Goal: Task Accomplishment & Management: Use online tool/utility

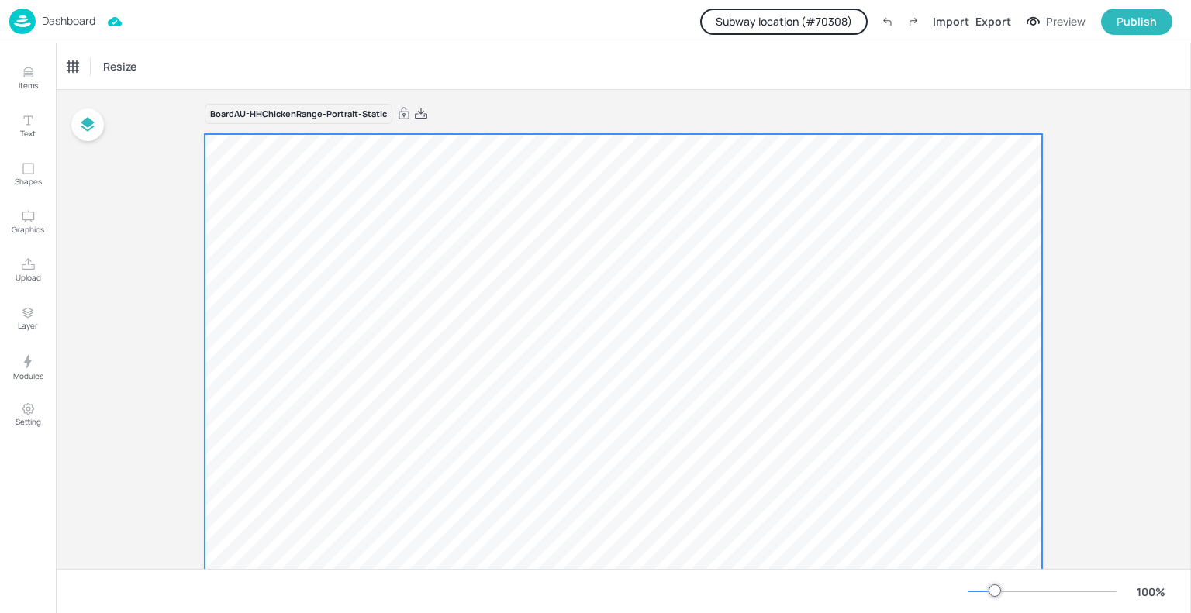
scroll to position [25, 0]
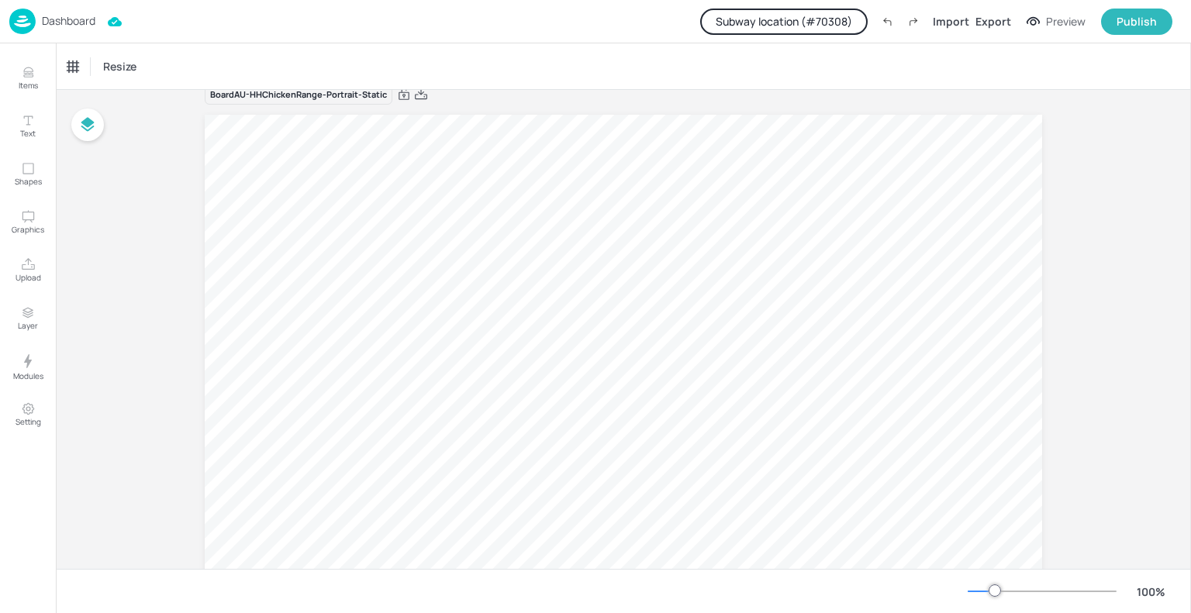
click at [809, 26] on button "Subway location (# 70308 )" at bounding box center [783, 22] width 167 height 26
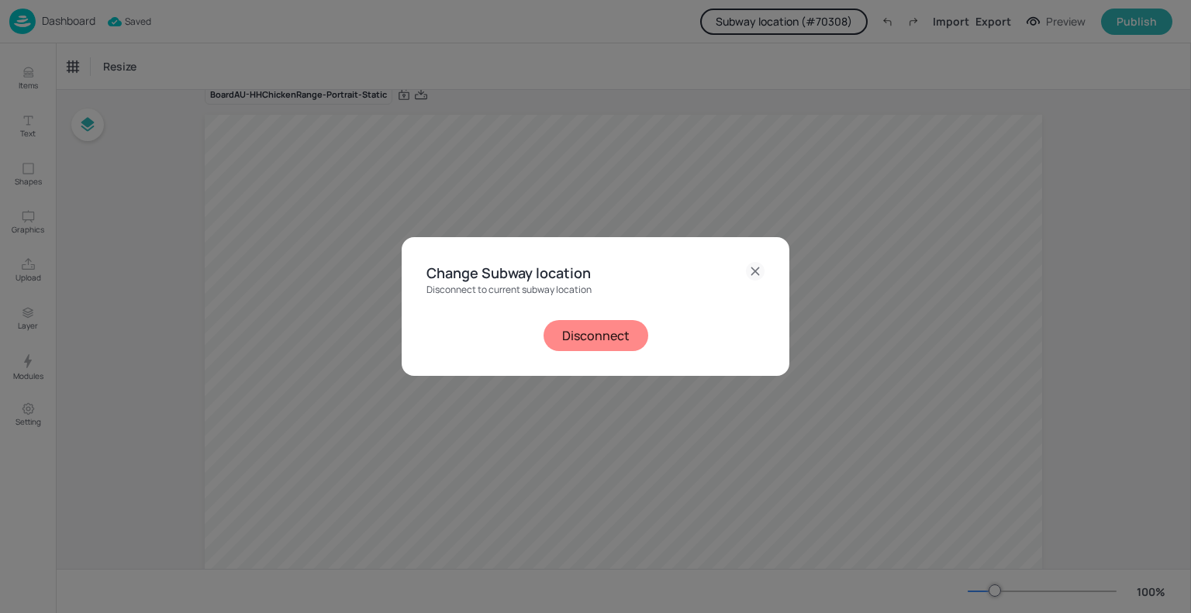
click at [612, 333] on button "Disconnect" at bounding box center [596, 335] width 105 height 31
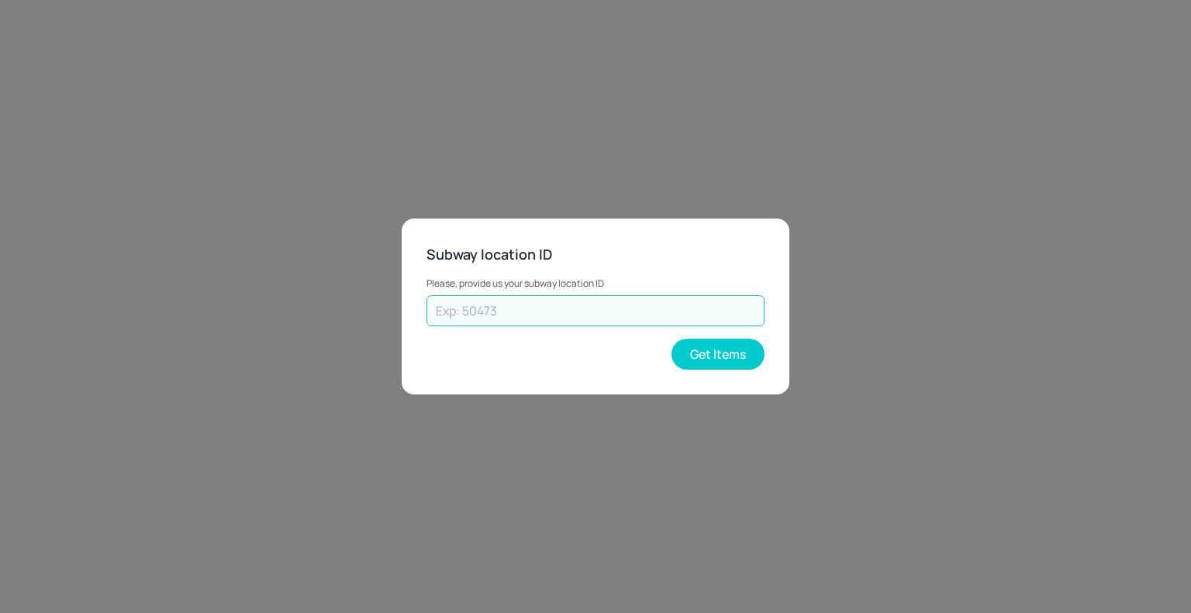
click at [613, 298] on input "text" at bounding box center [595, 310] width 338 height 31
type input "43262"
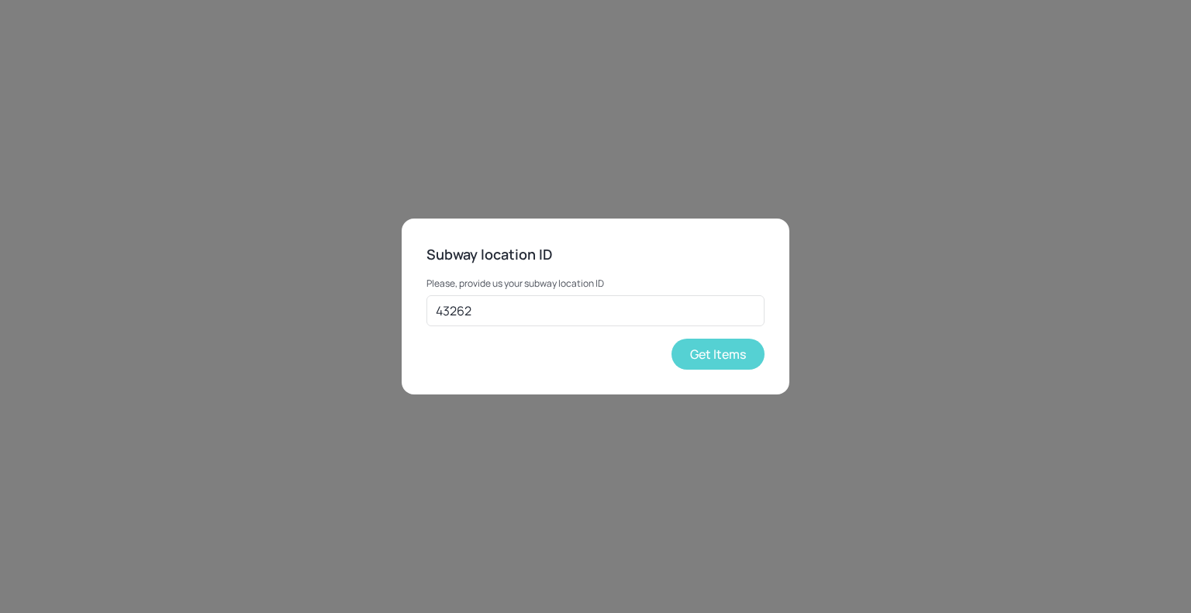
click at [702, 354] on button "Get Items" at bounding box center [717, 354] width 93 height 31
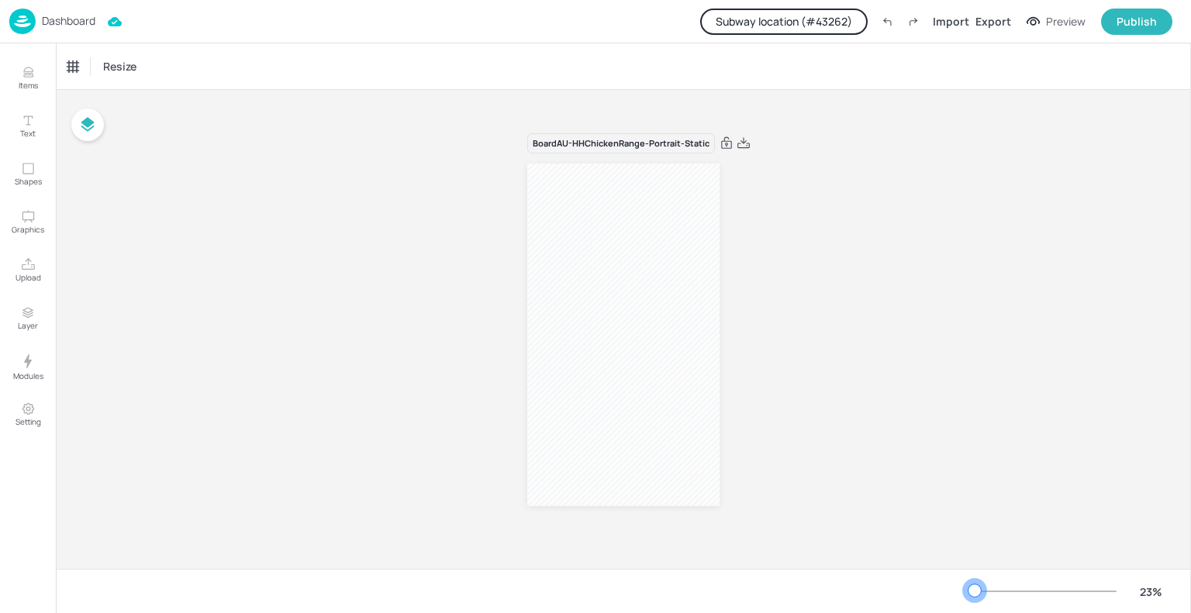
drag, startPoint x: 992, startPoint y: 591, endPoint x: 971, endPoint y: 590, distance: 21.7
click at [971, 590] on div at bounding box center [974, 591] width 12 height 12
click at [992, 592] on div at bounding box center [1042, 591] width 149 height 12
drag, startPoint x: 992, startPoint y: 592, endPoint x: 982, endPoint y: 589, distance: 11.1
click at [982, 589] on div at bounding box center [984, 591] width 12 height 12
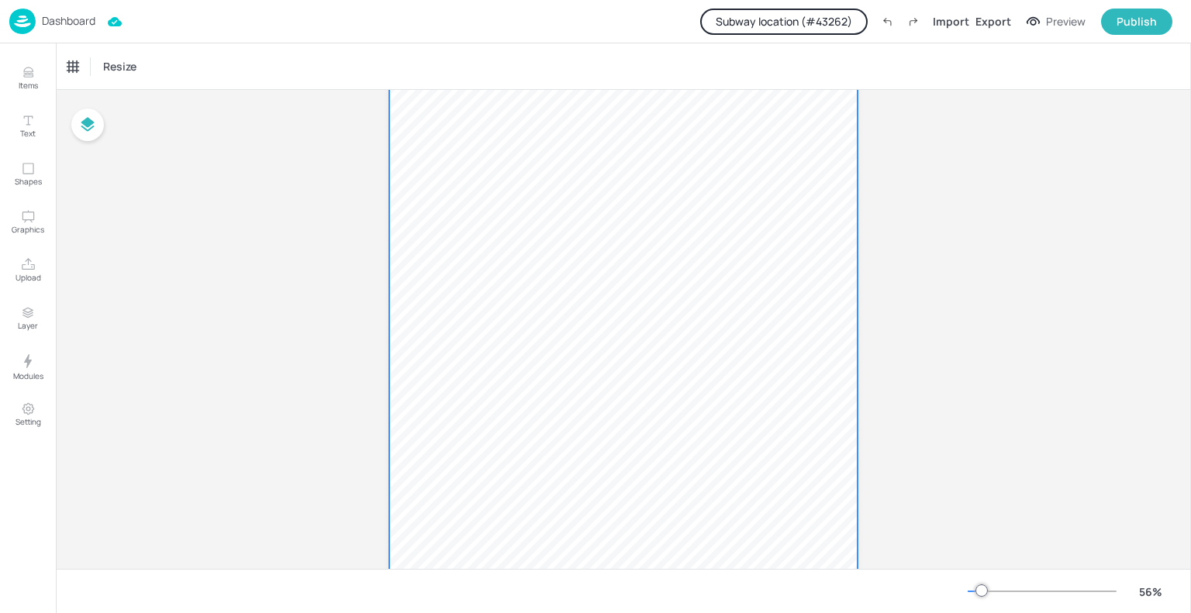
scroll to position [59, 0]
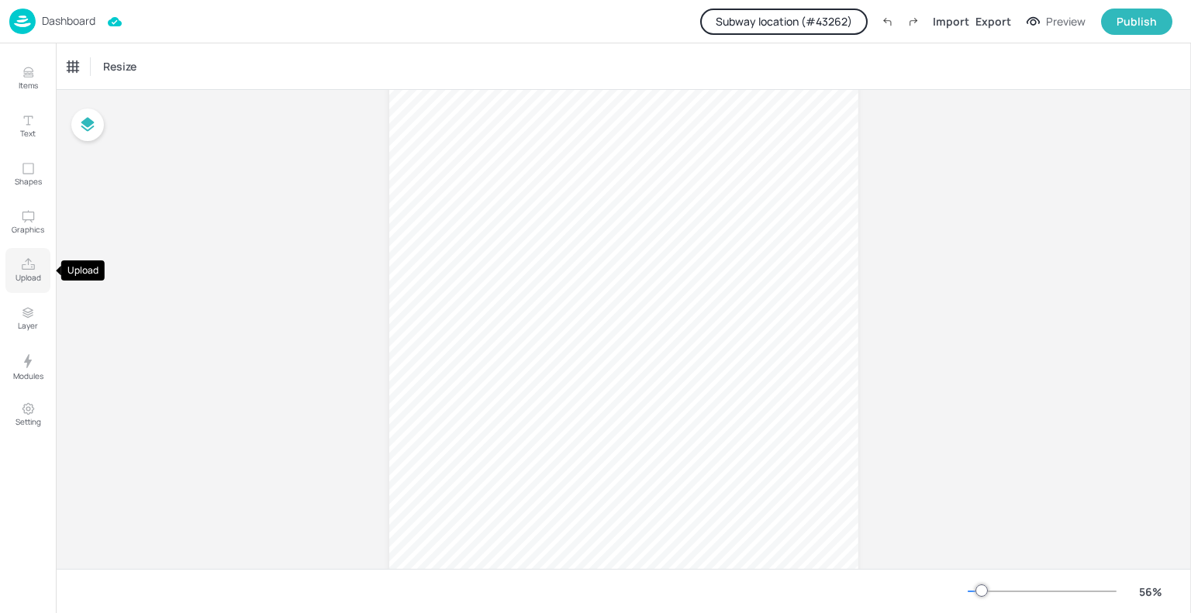
click at [33, 254] on button "Upload" at bounding box center [27, 270] width 45 height 45
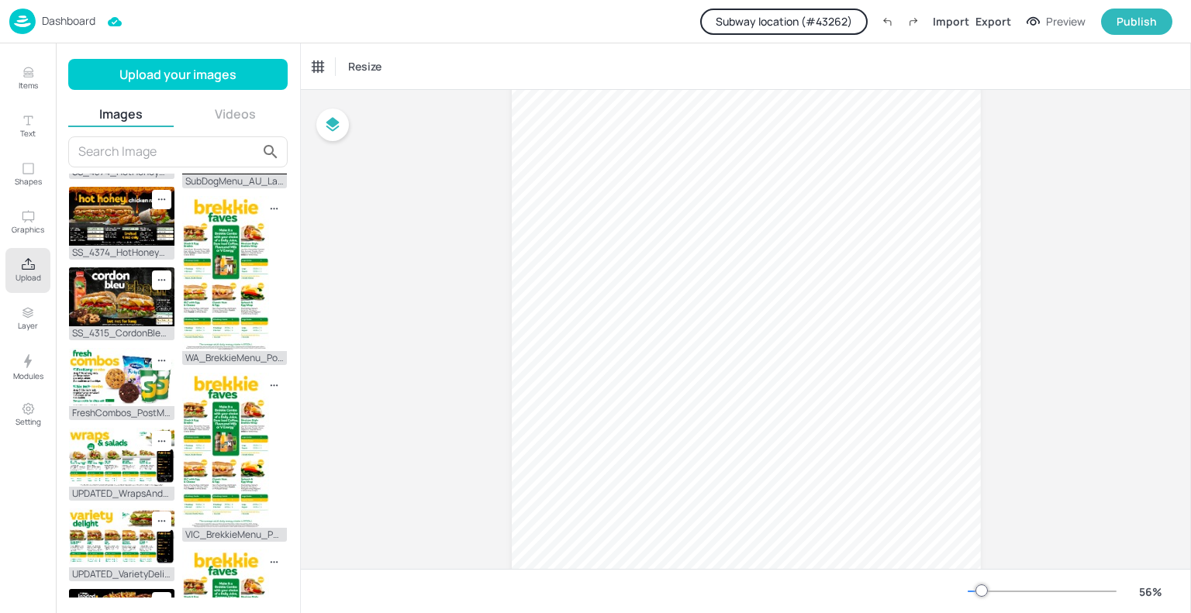
scroll to position [412, 0]
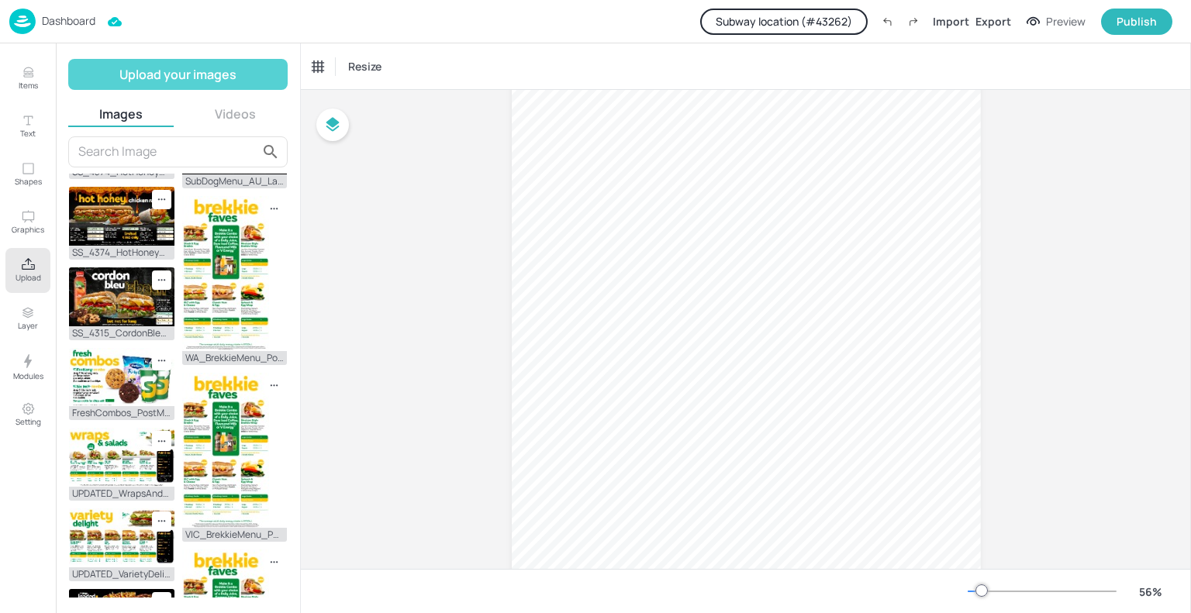
click at [174, 64] on button "Upload your images" at bounding box center [177, 74] width 219 height 31
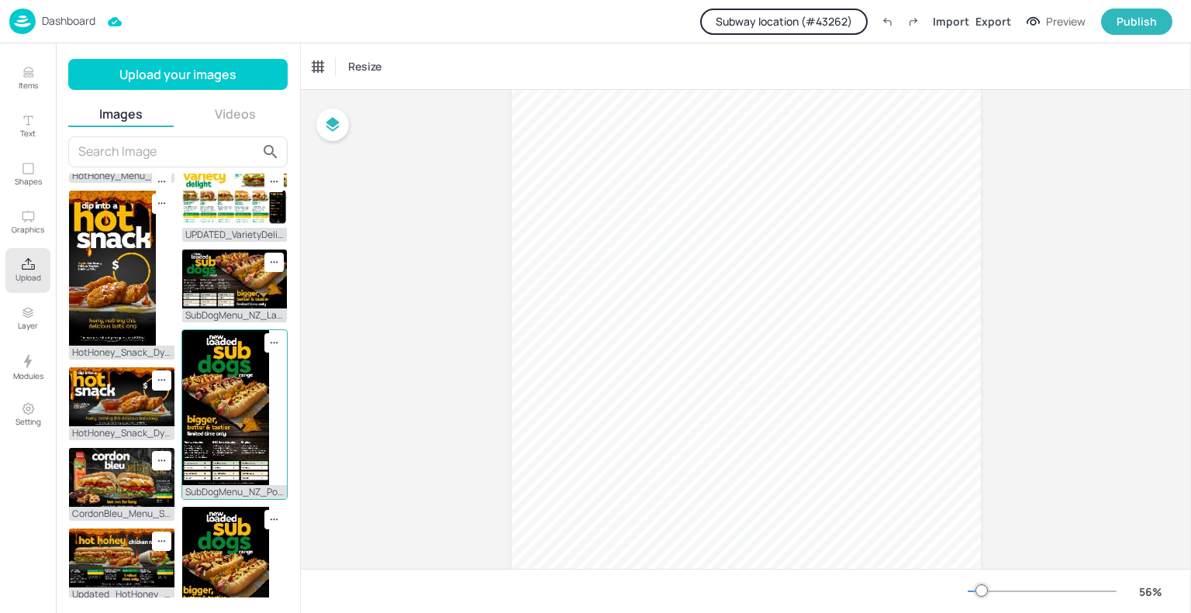
scroll to position [0, 0]
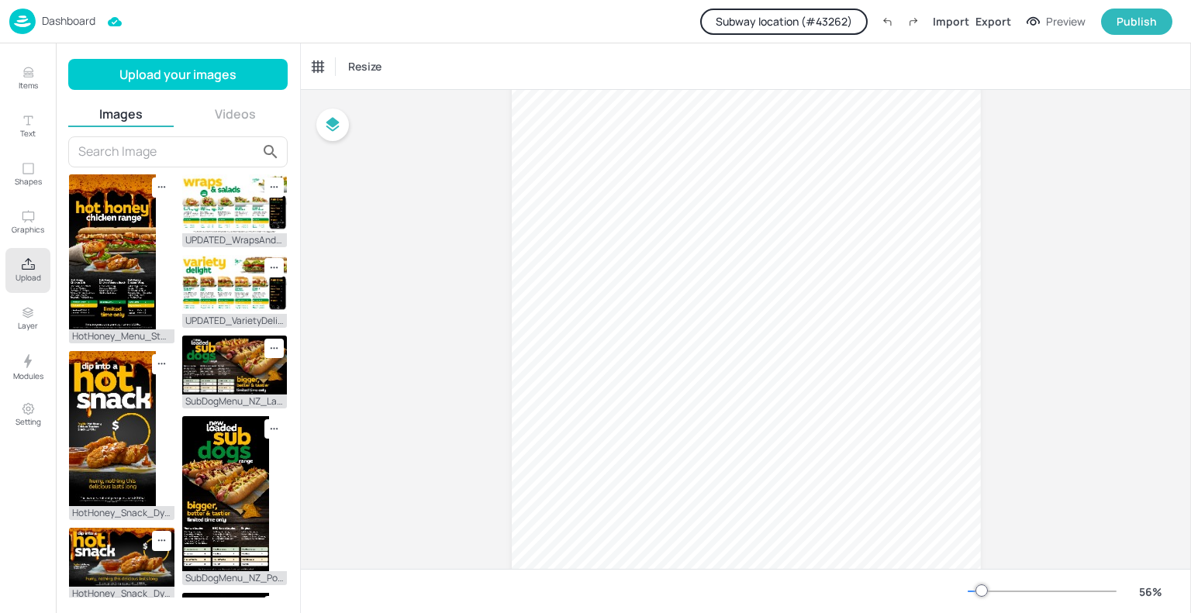
click at [71, 22] on p "Dashboard" at bounding box center [68, 21] width 53 height 11
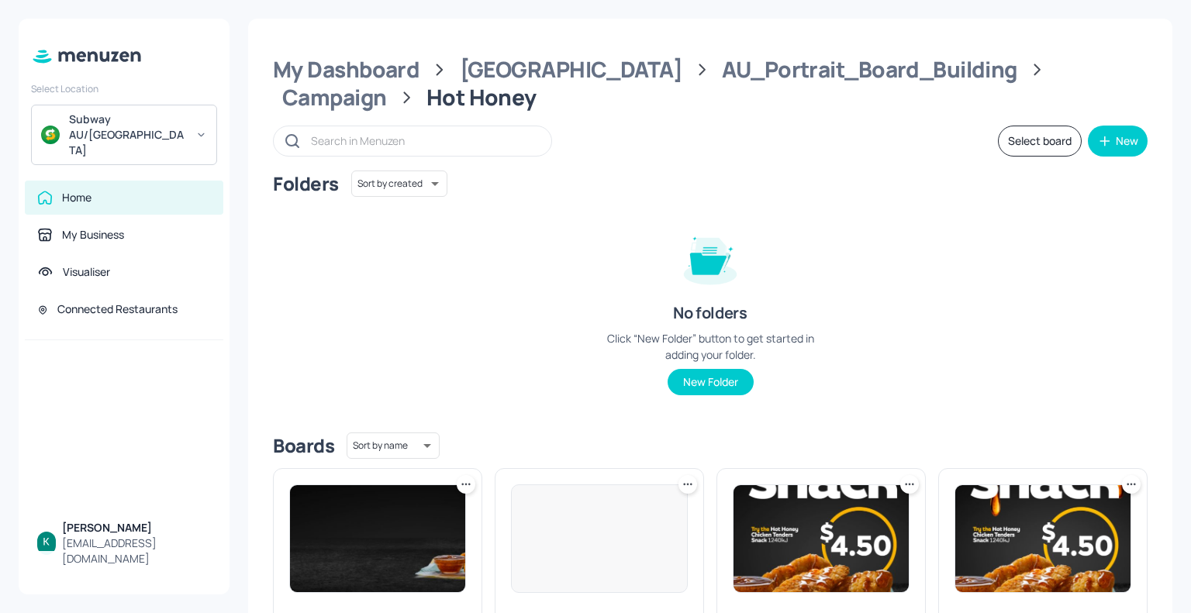
scroll to position [160, 0]
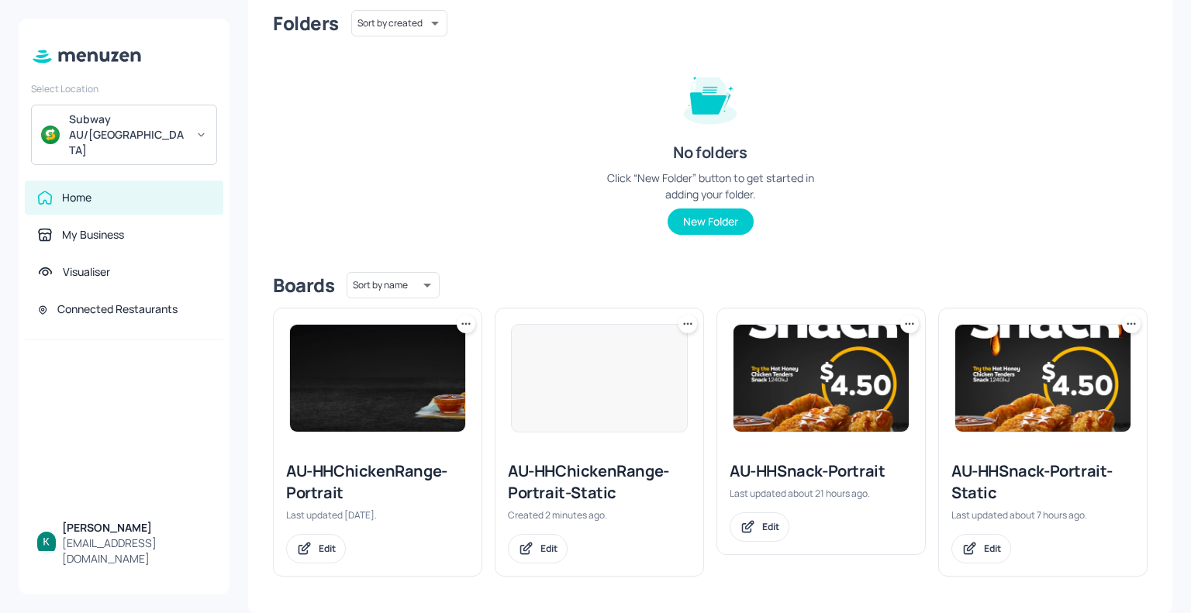
click at [390, 478] on div "AU-HHChickenRange-Portrait" at bounding box center [377, 482] width 183 height 43
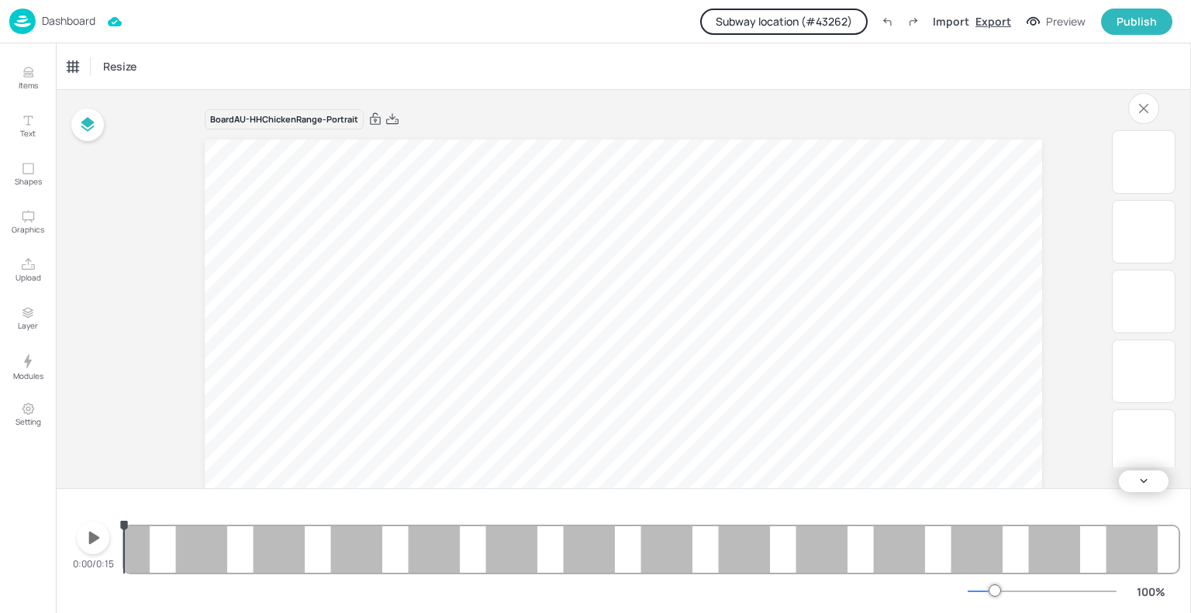
click at [989, 24] on div "Export" at bounding box center [993, 21] width 36 height 16
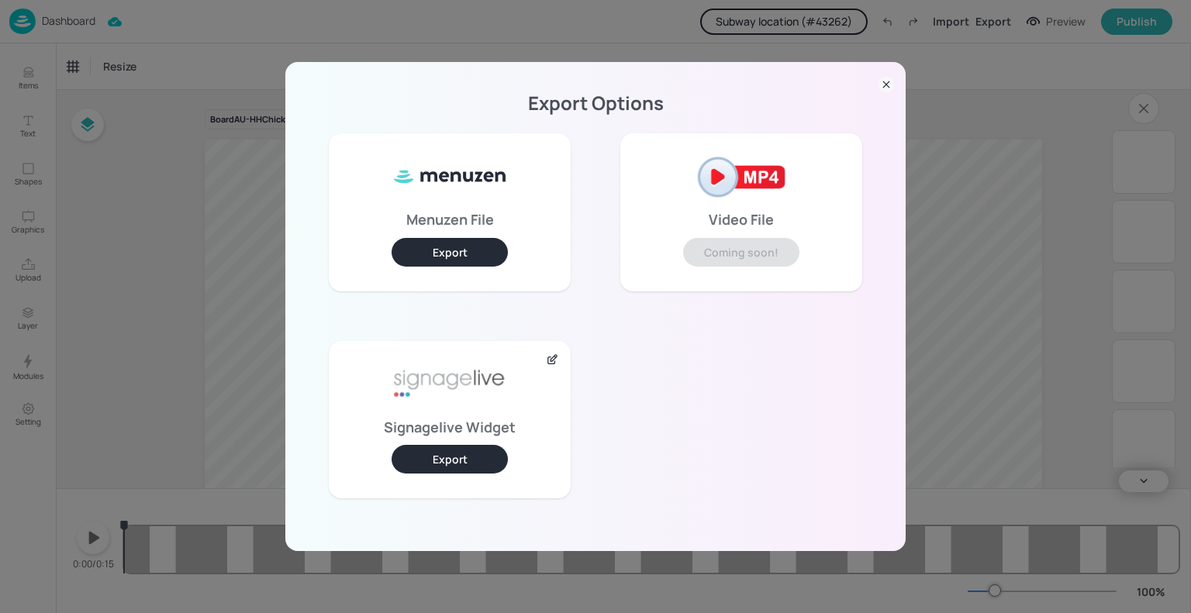
click at [450, 257] on button "Export" at bounding box center [450, 252] width 116 height 29
click at [60, 22] on div "Export Options Menuzen File Export Video File Coming soon! Signagelive Widget E…" at bounding box center [595, 306] width 1191 height 613
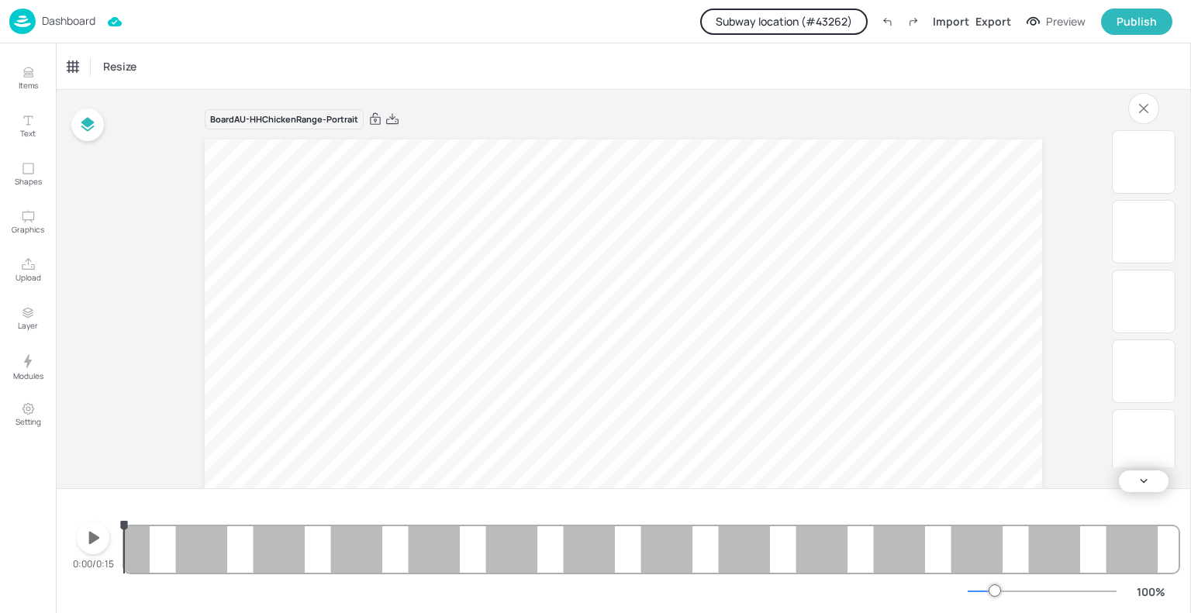
click at [60, 22] on p "Dashboard" at bounding box center [68, 21] width 53 height 11
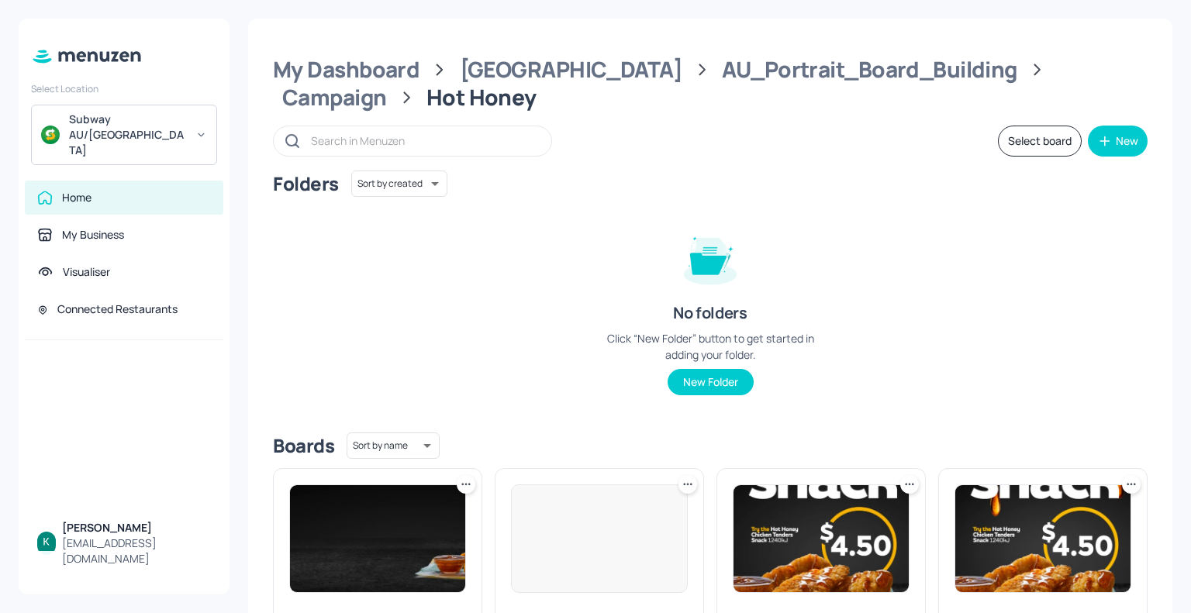
scroll to position [160, 0]
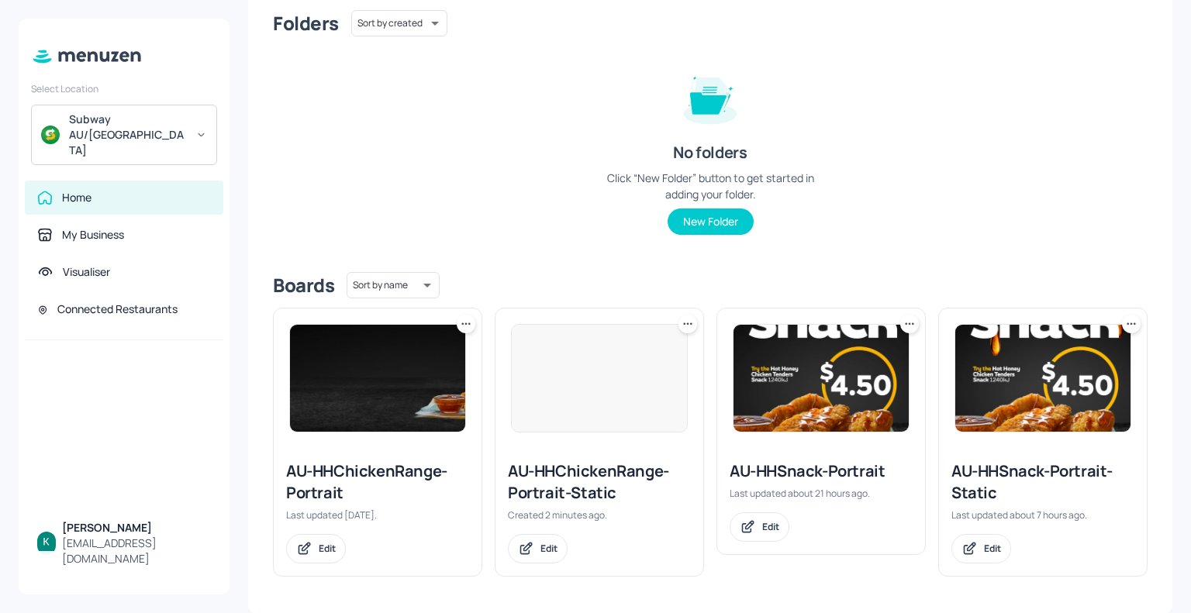
click at [564, 409] on div at bounding box center [599, 378] width 177 height 109
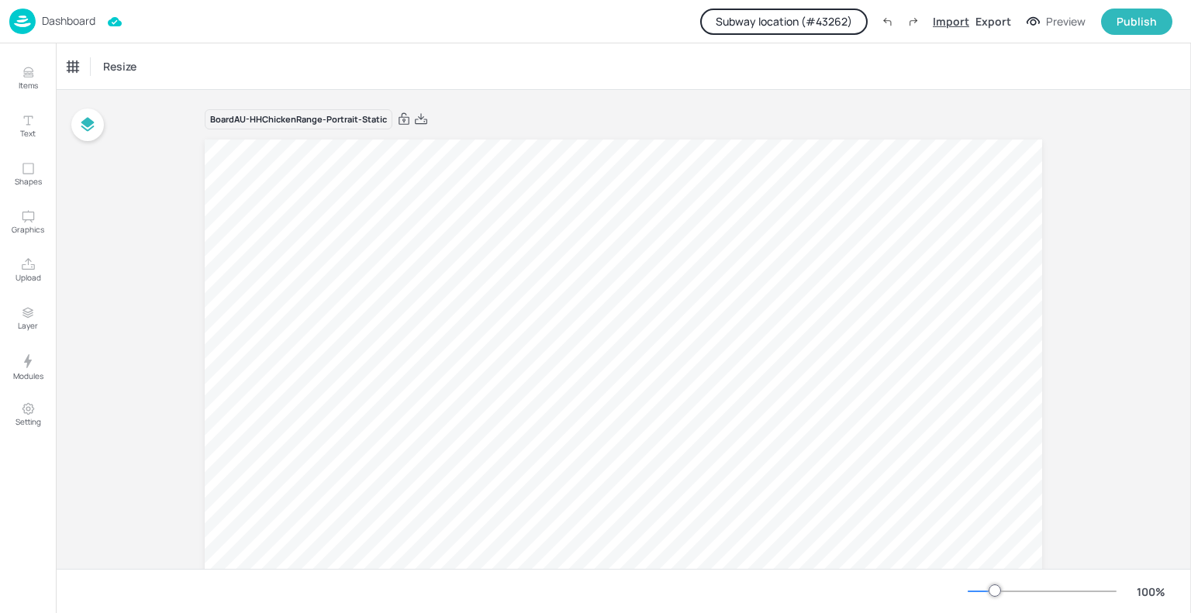
click at [955, 16] on div "Import" at bounding box center [951, 21] width 36 height 16
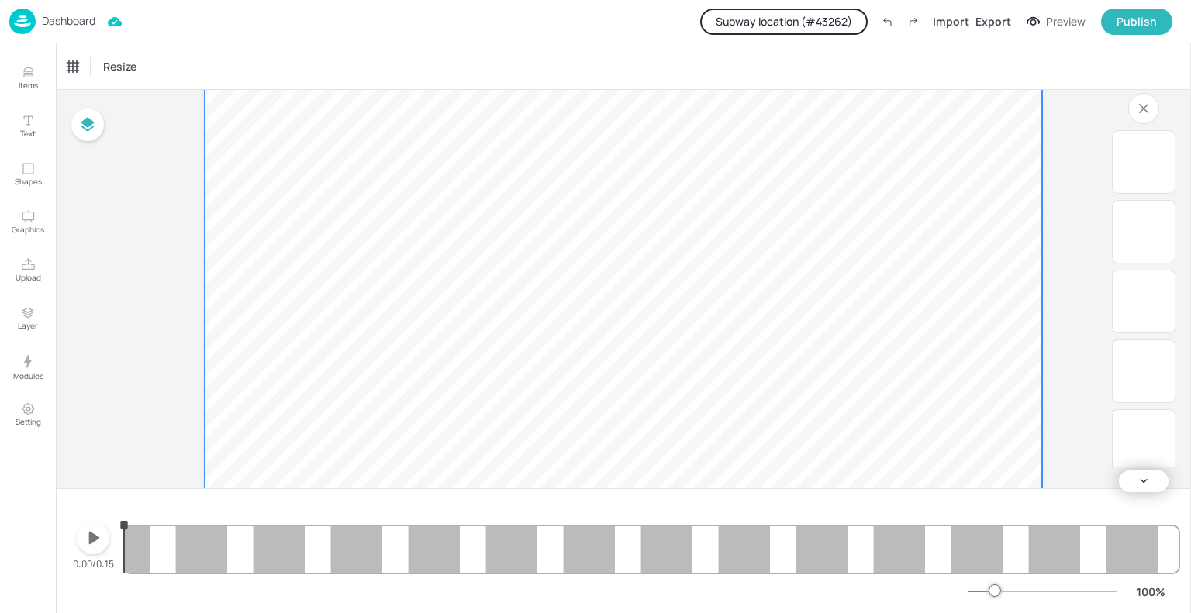
scroll to position [839, 0]
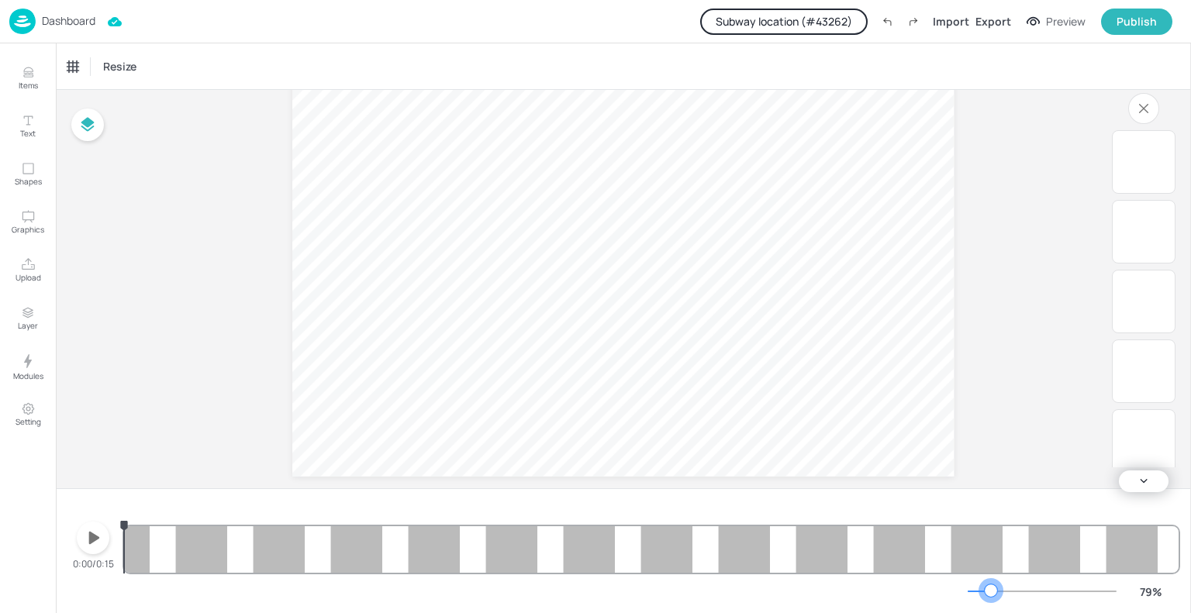
click at [988, 591] on div at bounding box center [991, 591] width 12 height 12
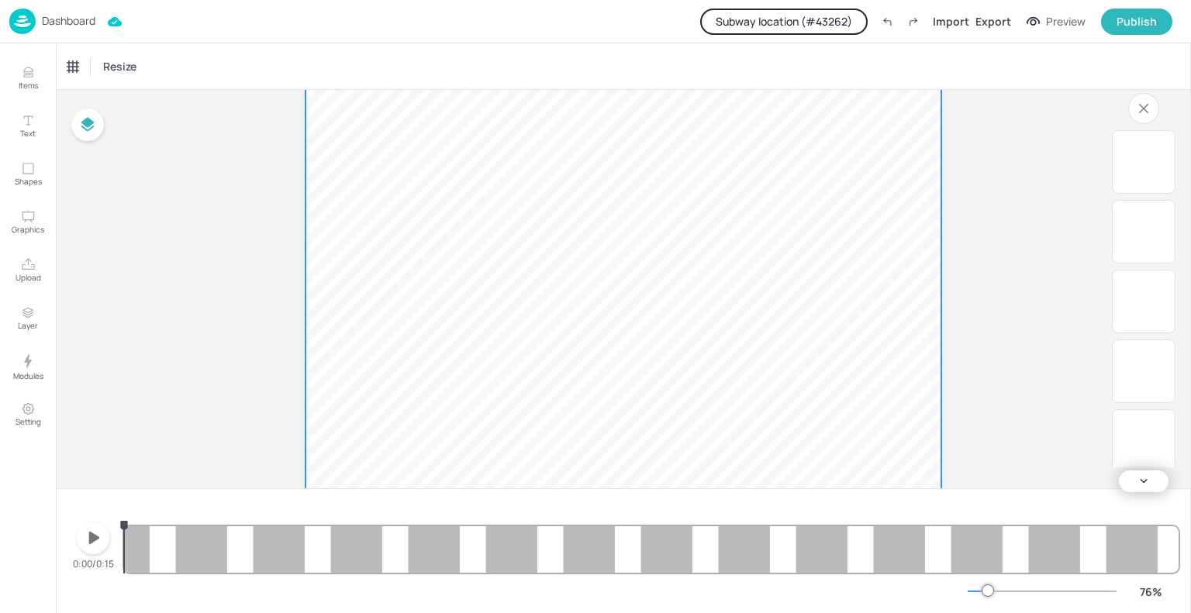
scroll to position [775, 0]
click at [95, 534] on icon "button" at bounding box center [93, 538] width 25 height 25
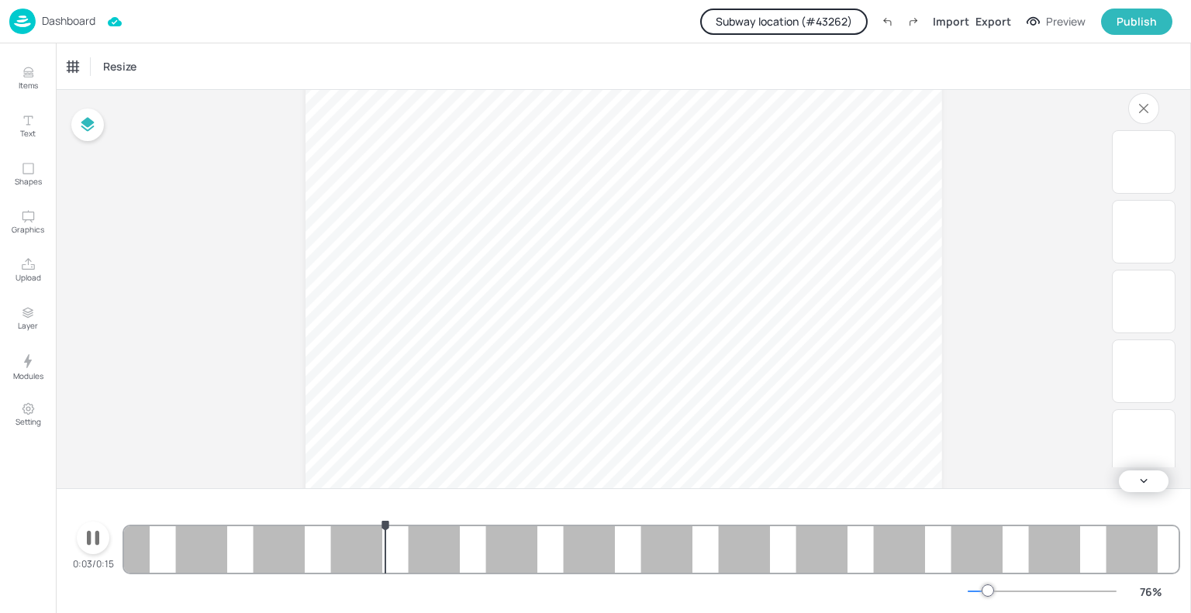
click at [95, 534] on icon "button" at bounding box center [93, 538] width 25 height 25
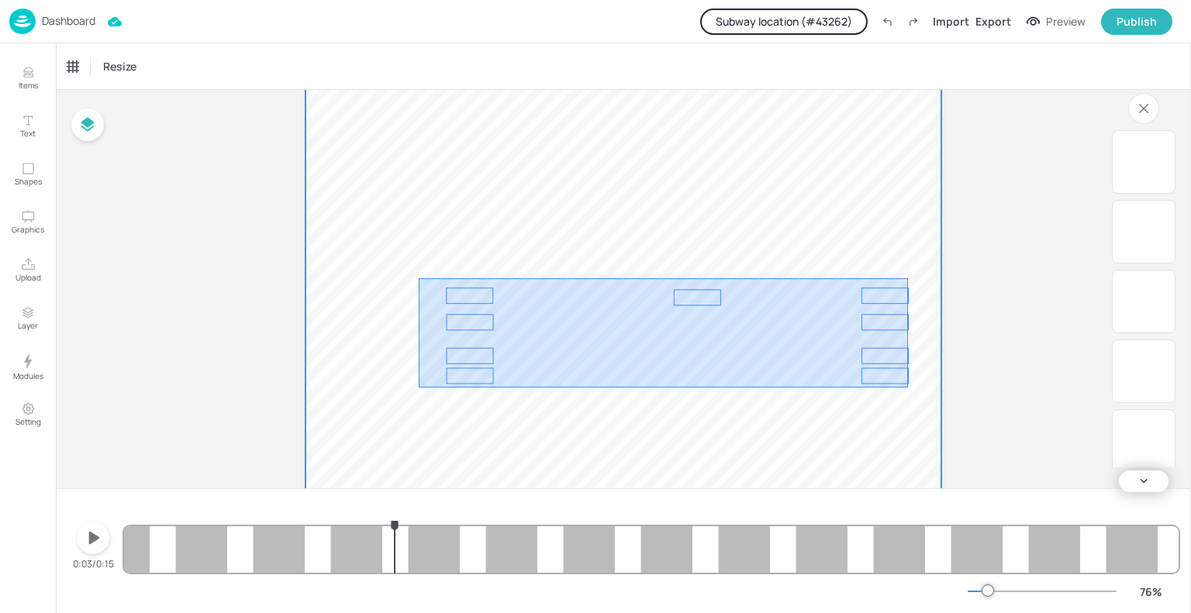
drag, startPoint x: 908, startPoint y: 278, endPoint x: 419, endPoint y: 388, distance: 501.3
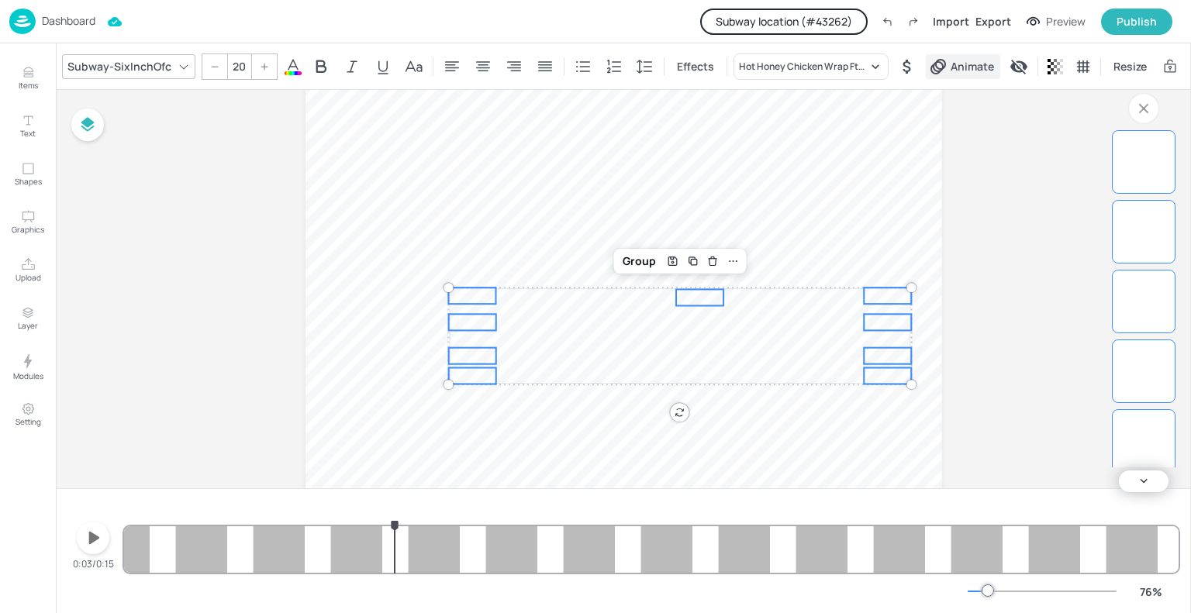
click at [947, 74] on div "Animate" at bounding box center [963, 66] width 74 height 25
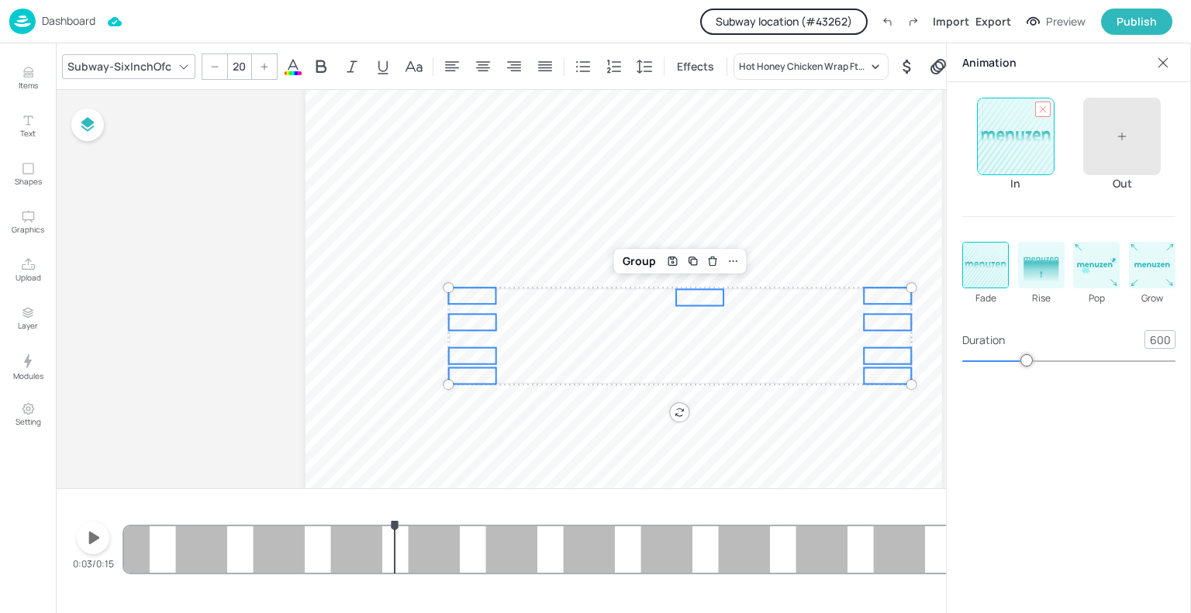
click at [1042, 110] on icon at bounding box center [1042, 109] width 11 height 11
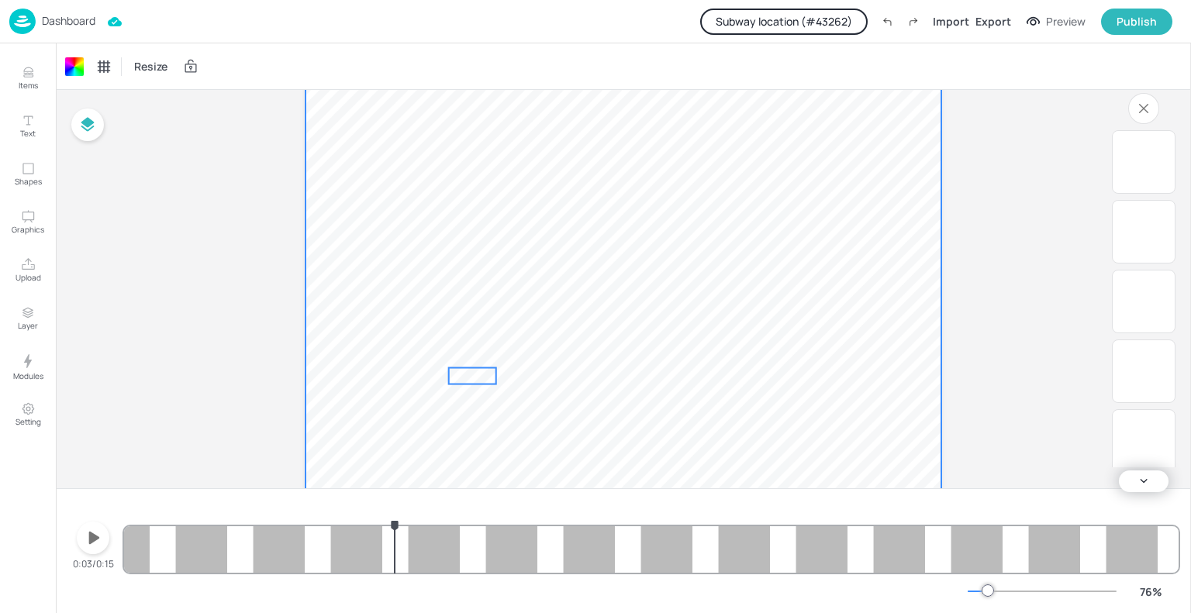
click at [478, 375] on span "10.1" at bounding box center [472, 376] width 23 height 14
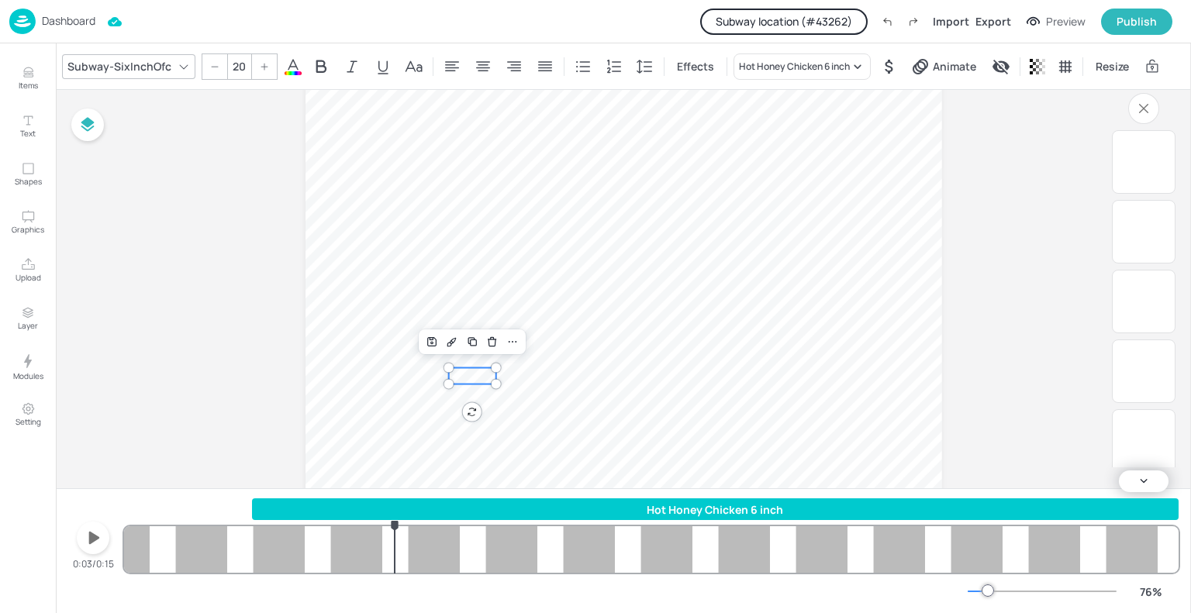
click at [437, 509] on div "Hot Honey Chicken 6 inch" at bounding box center [715, 510] width 927 height 16
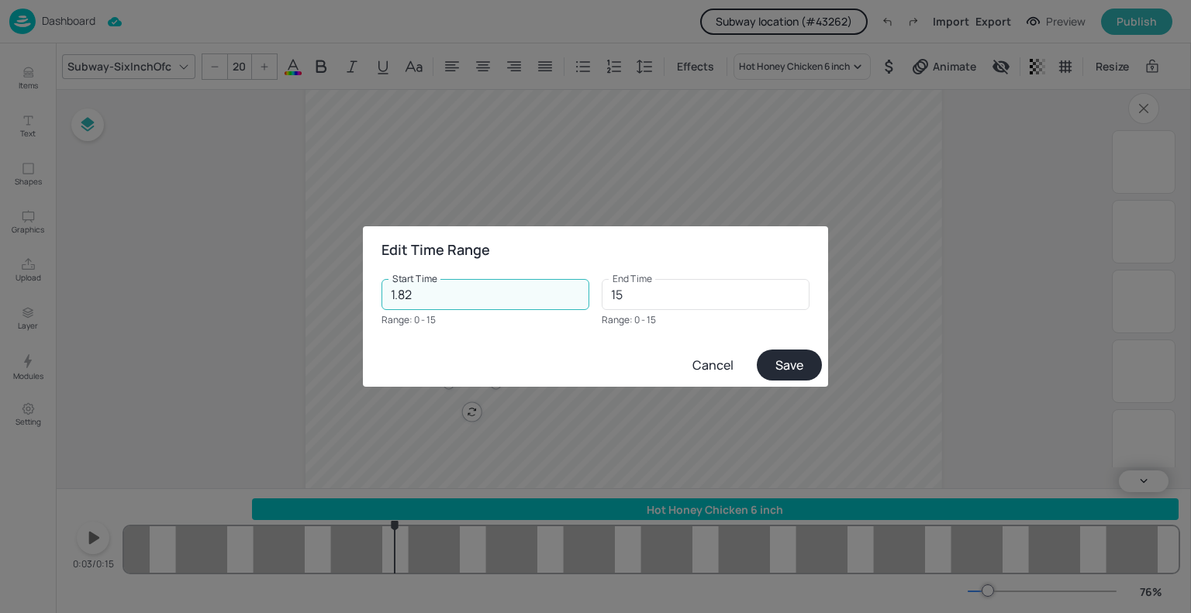
click at [412, 299] on input "1.82" at bounding box center [485, 294] width 208 height 31
type input "0"
click at [791, 368] on button "Save" at bounding box center [789, 365] width 65 height 31
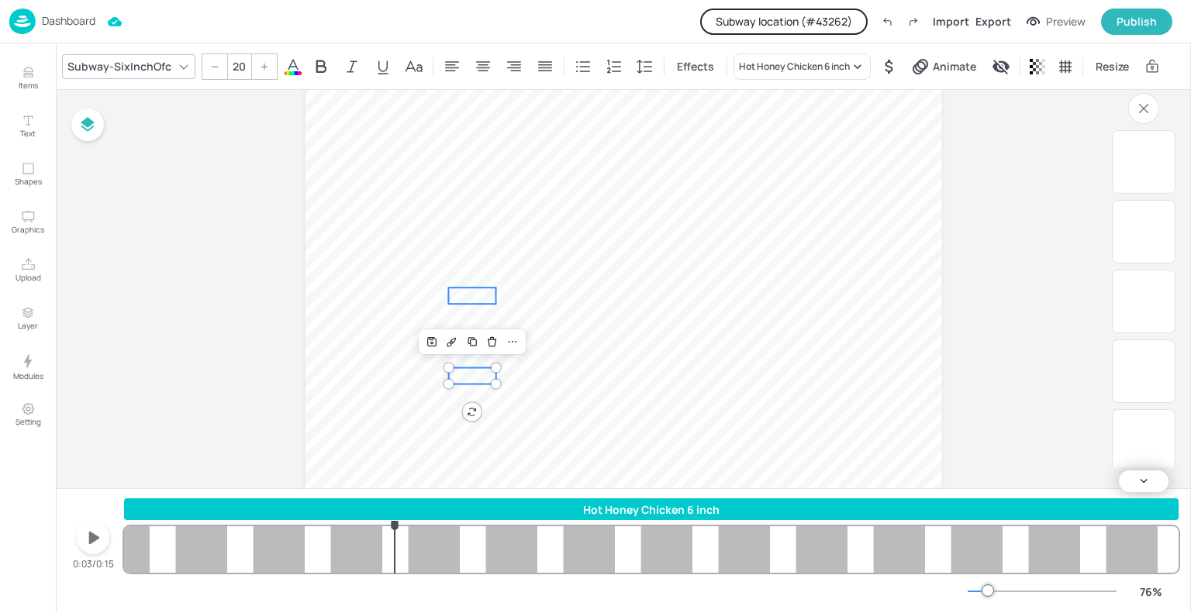
click at [482, 296] on p "21.63" at bounding box center [471, 296] width 47 height 16
type input "20"
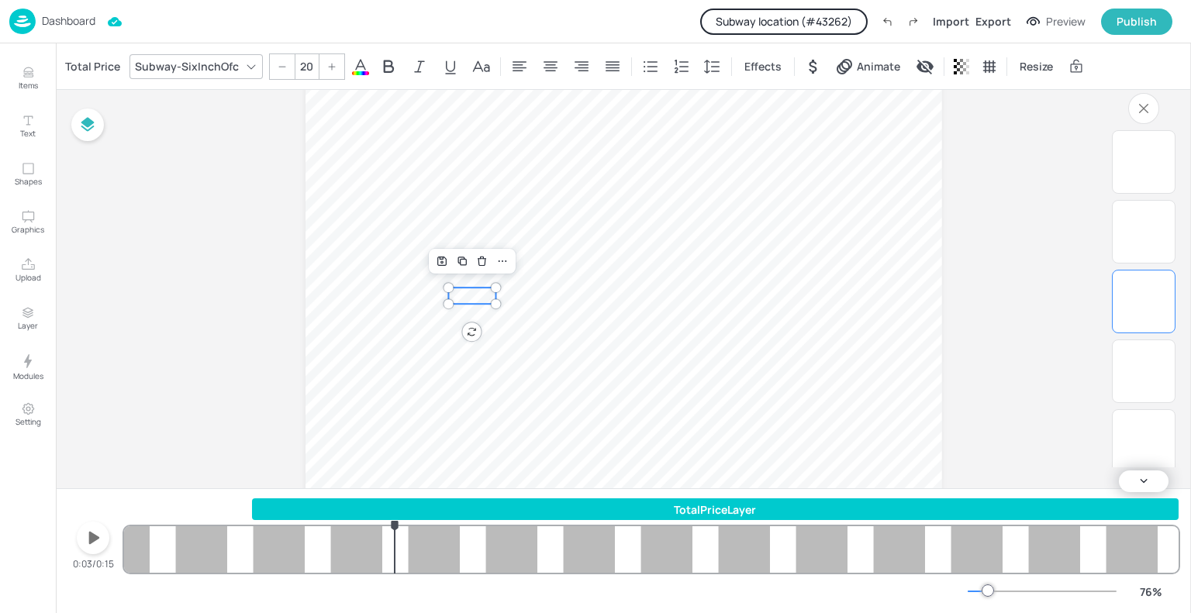
click at [471, 508] on div "TotalPriceLayer" at bounding box center [715, 510] width 927 height 16
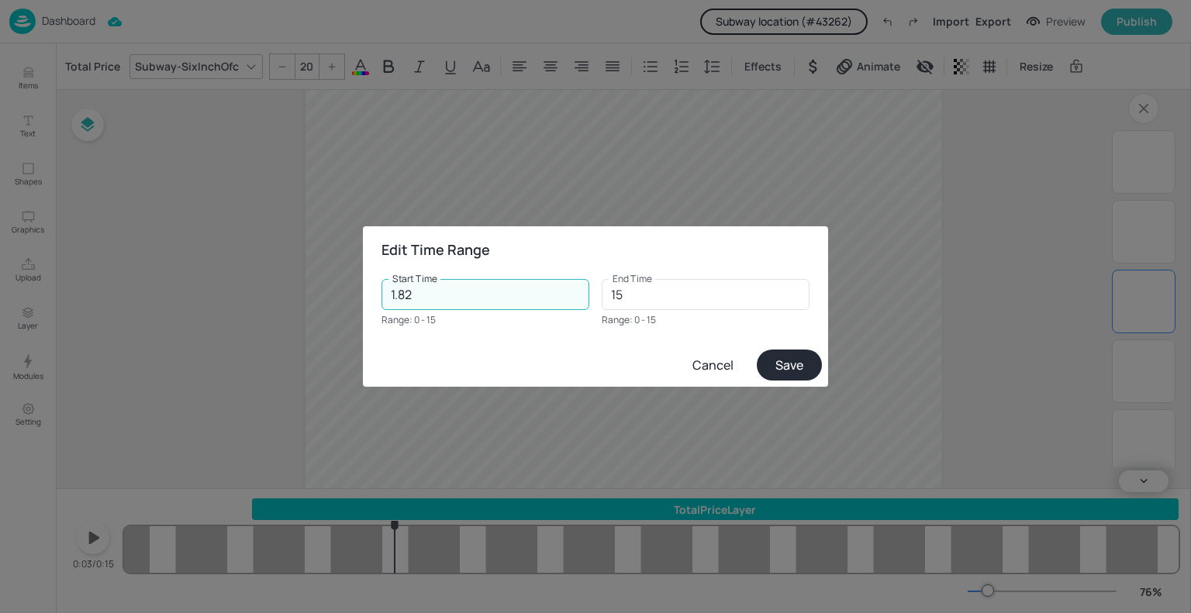
click at [440, 299] on input "1.82" at bounding box center [485, 294] width 208 height 31
type input "0"
click at [782, 357] on button "Save" at bounding box center [789, 365] width 65 height 31
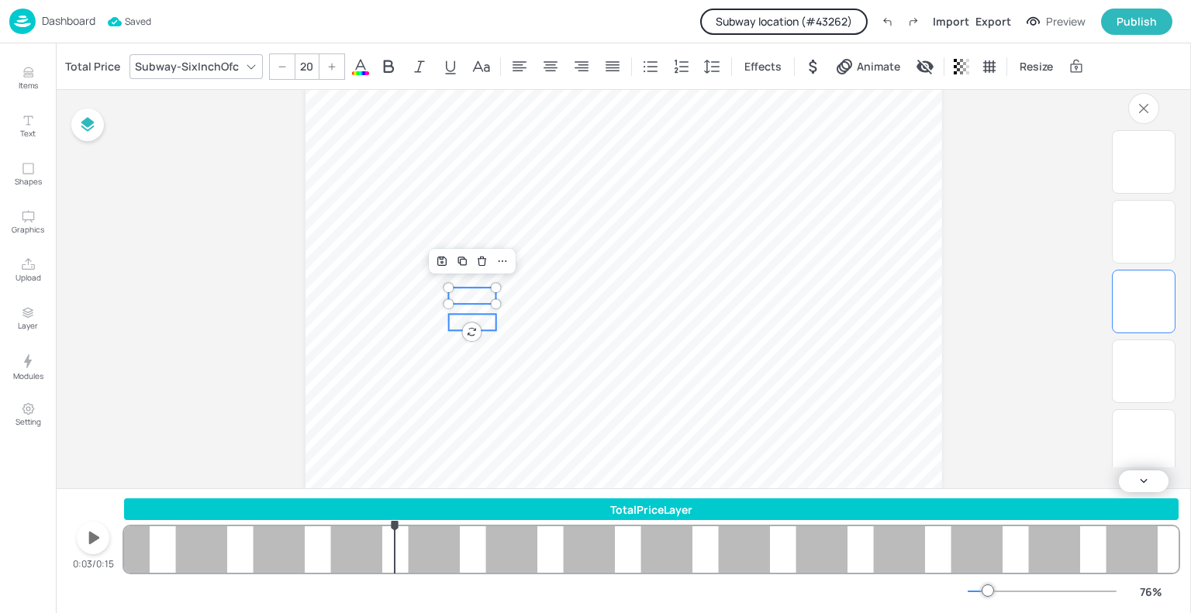
type input "20"
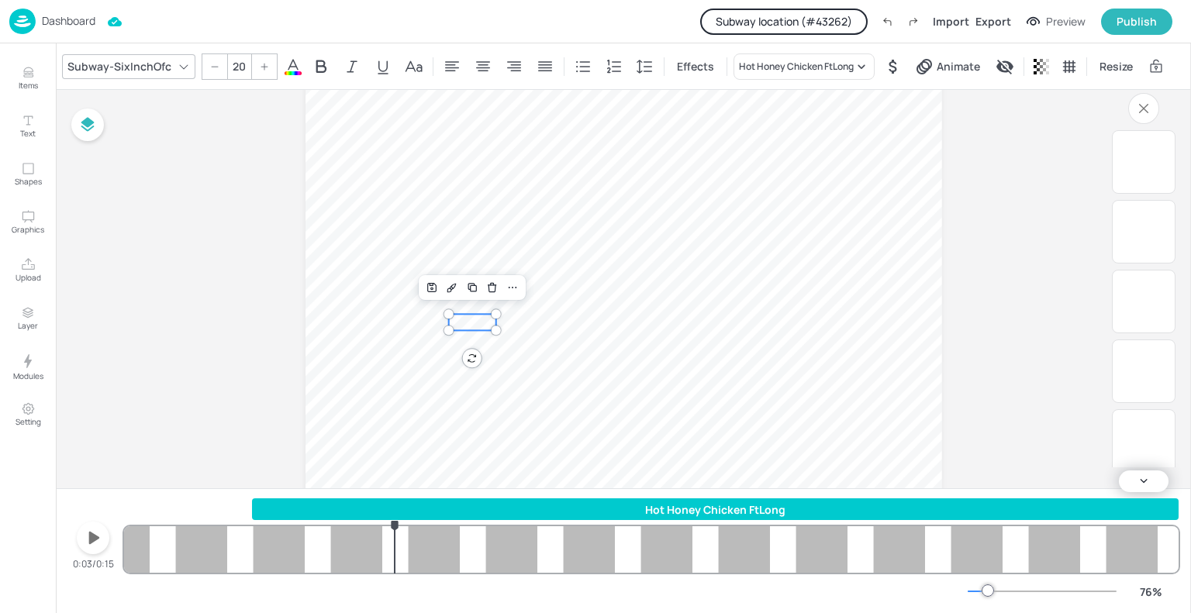
click at [475, 509] on div "Hot Honey Chicken FtLong" at bounding box center [715, 510] width 927 height 16
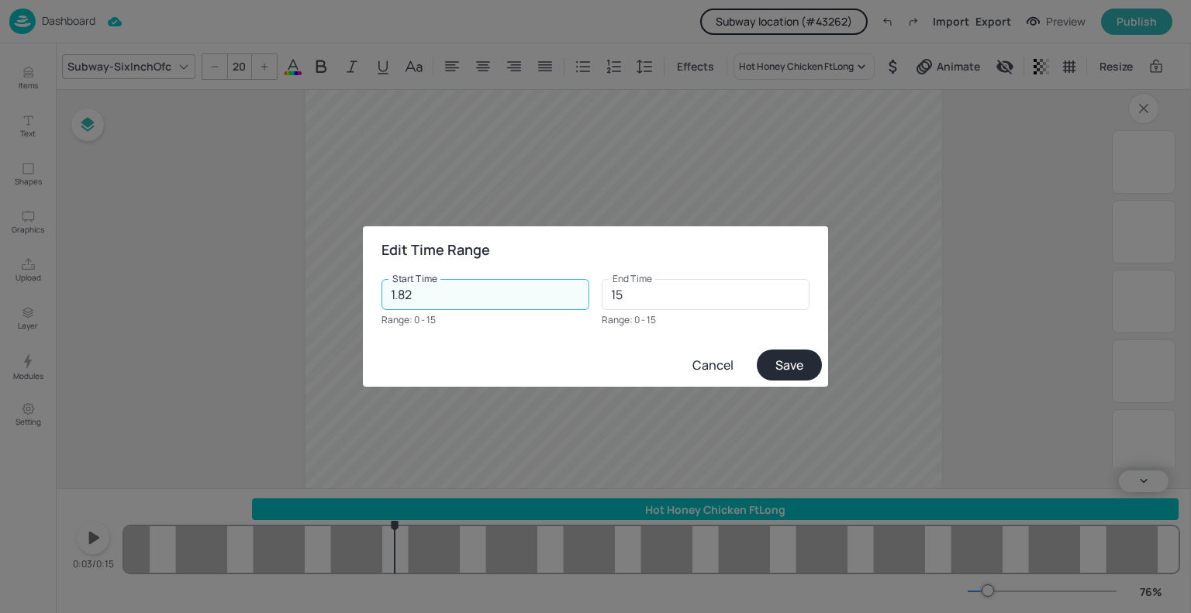
click at [428, 288] on input "1.82" at bounding box center [485, 294] width 208 height 31
type input "0"
click at [783, 368] on button "Save" at bounding box center [789, 365] width 65 height 31
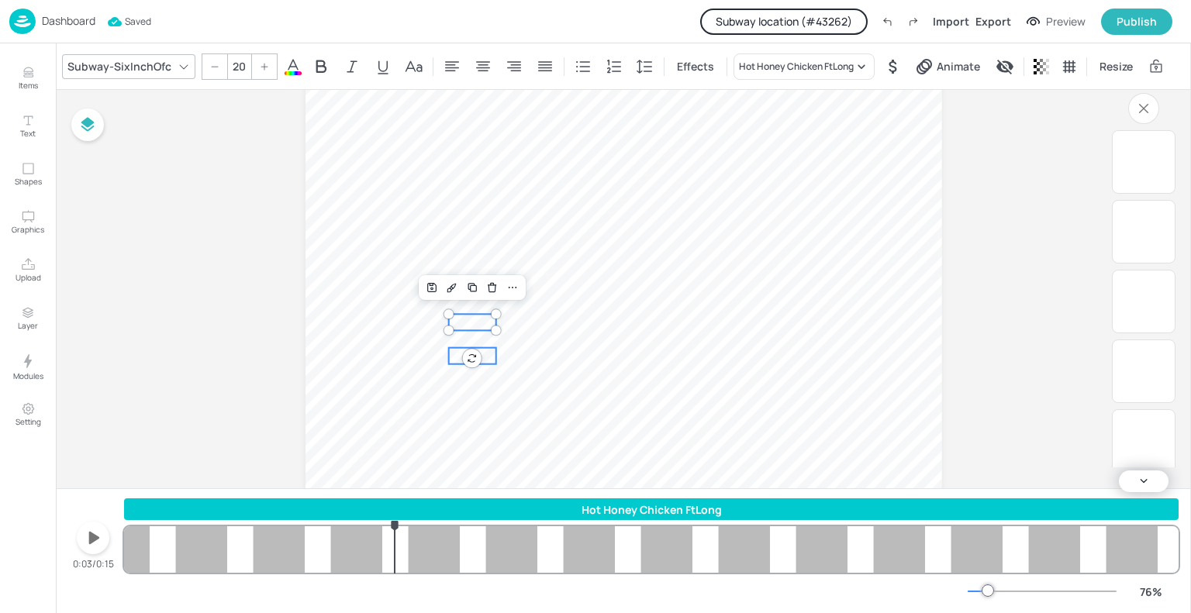
click at [487, 354] on p "14.9" at bounding box center [471, 356] width 47 height 16
type input "20"
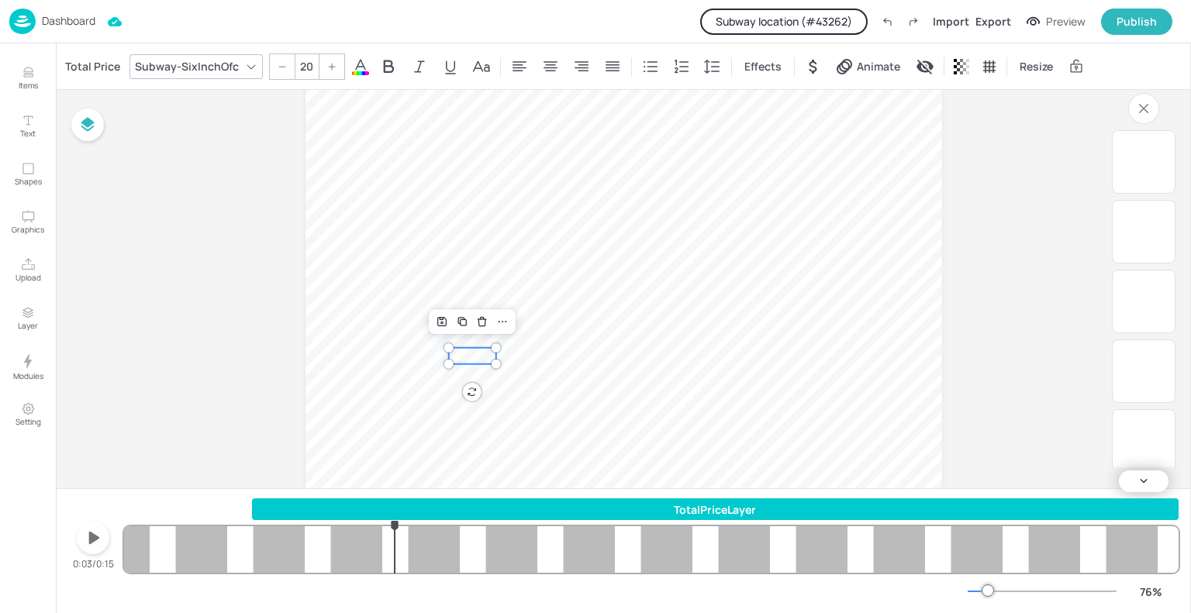
click at [457, 505] on div "TotalPriceLayer" at bounding box center [715, 510] width 927 height 16
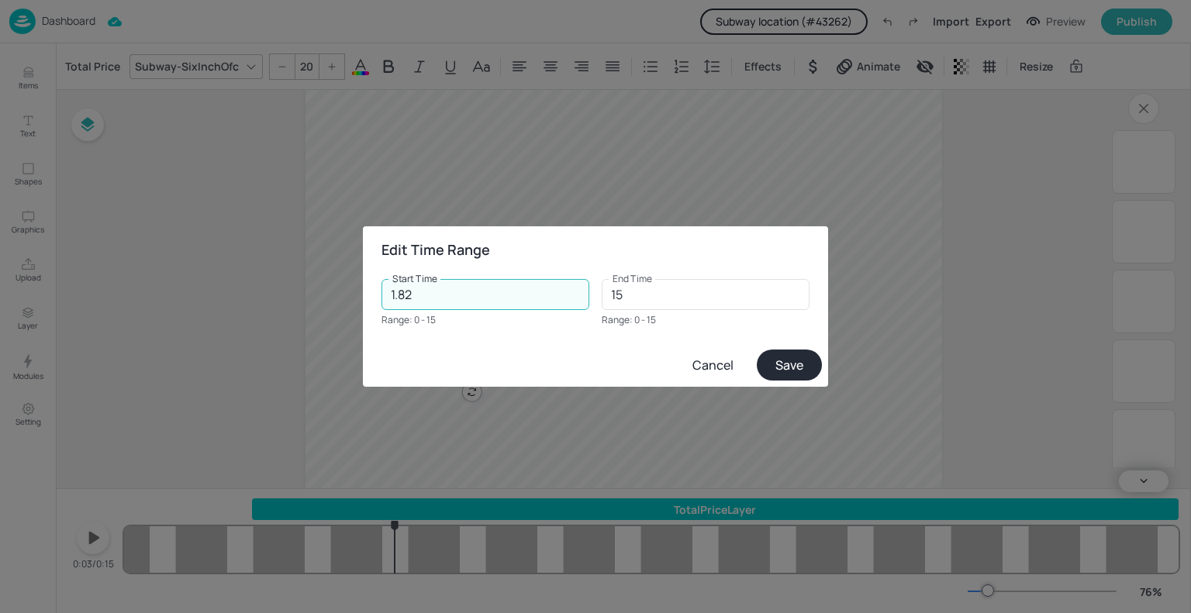
click at [440, 295] on input "1.82" at bounding box center [485, 294] width 208 height 31
type input "0"
click at [778, 359] on button "Save" at bounding box center [789, 365] width 65 height 31
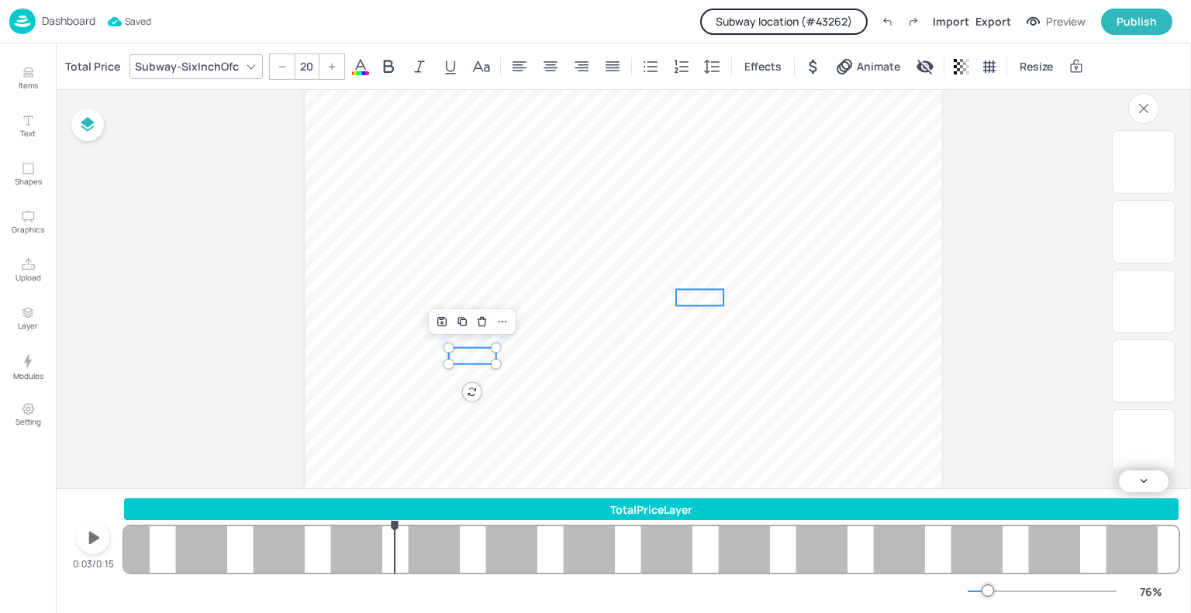
click at [698, 294] on span "4.5" at bounding box center [700, 298] width 18 height 14
type input "20"
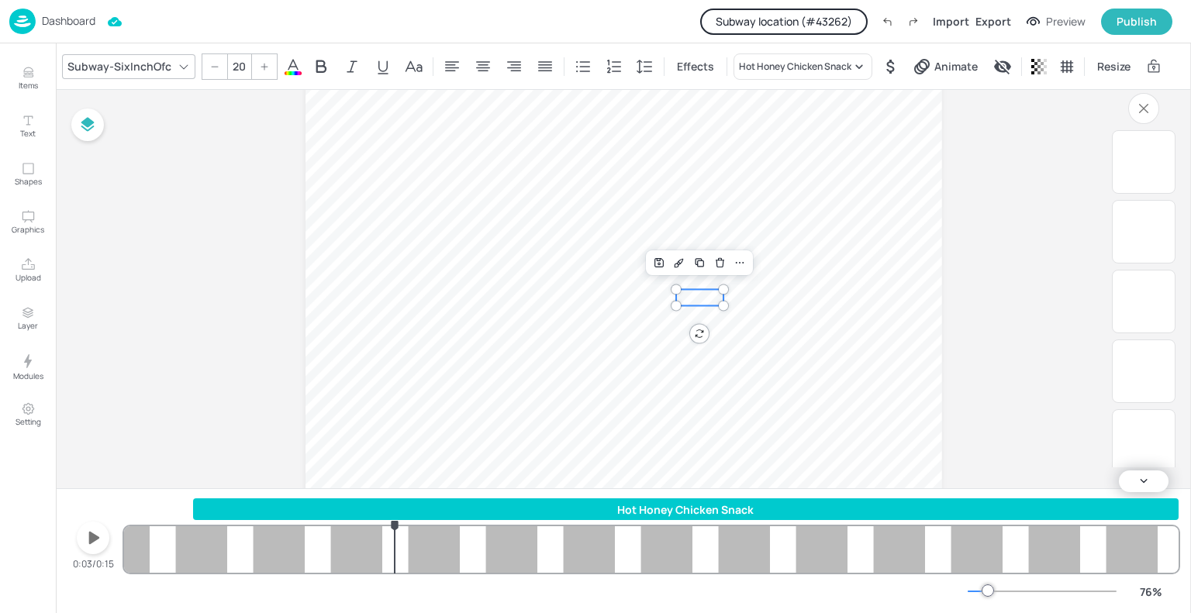
click at [554, 517] on div "Hot Honey Chicken Snack" at bounding box center [685, 510] width 985 height 22
click at [554, 513] on div "Hot Honey Chicken Snack" at bounding box center [685, 510] width 985 height 16
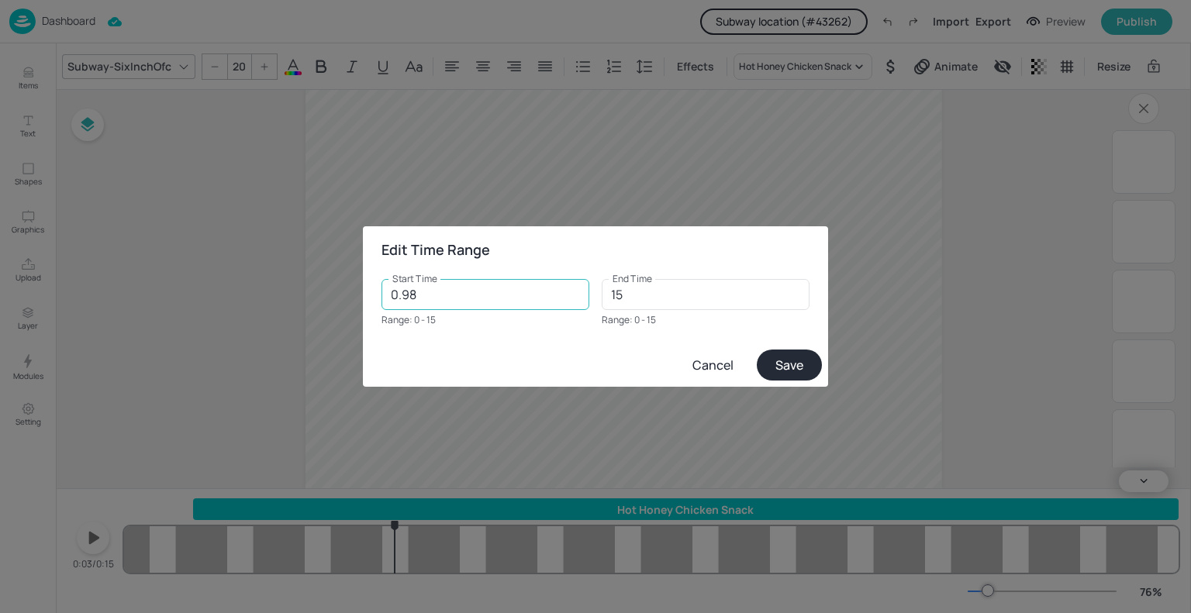
click at [507, 300] on input "0.98" at bounding box center [485, 294] width 208 height 31
type input "0"
click at [766, 354] on button "Save" at bounding box center [789, 365] width 65 height 31
